Goal: Information Seeking & Learning: Learn about a topic

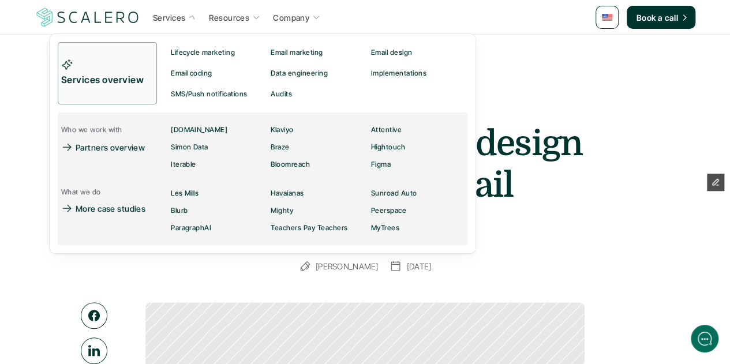
click at [144, 71] on link "Services overview" at bounding box center [107, 73] width 99 height 62
